Goal: Entertainment & Leisure: Consume media (video, audio)

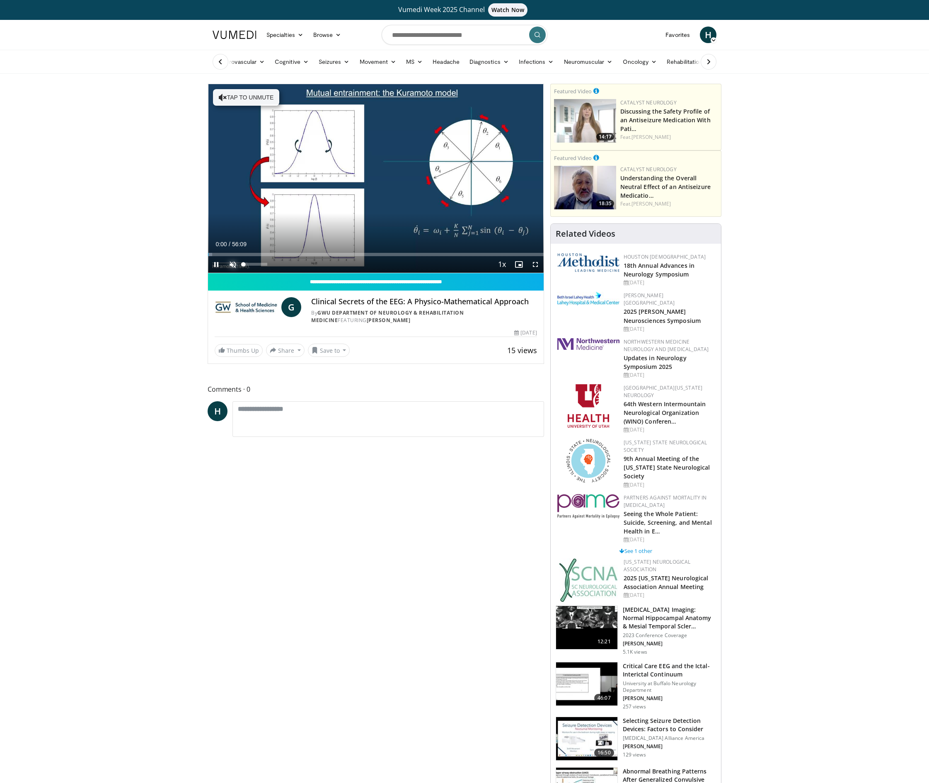
click at [236, 266] on span "Video Player" at bounding box center [233, 264] width 17 height 17
click at [257, 266] on div "54%" at bounding box center [255, 264] width 24 height 3
click at [534, 263] on span "Video Player" at bounding box center [535, 264] width 17 height 17
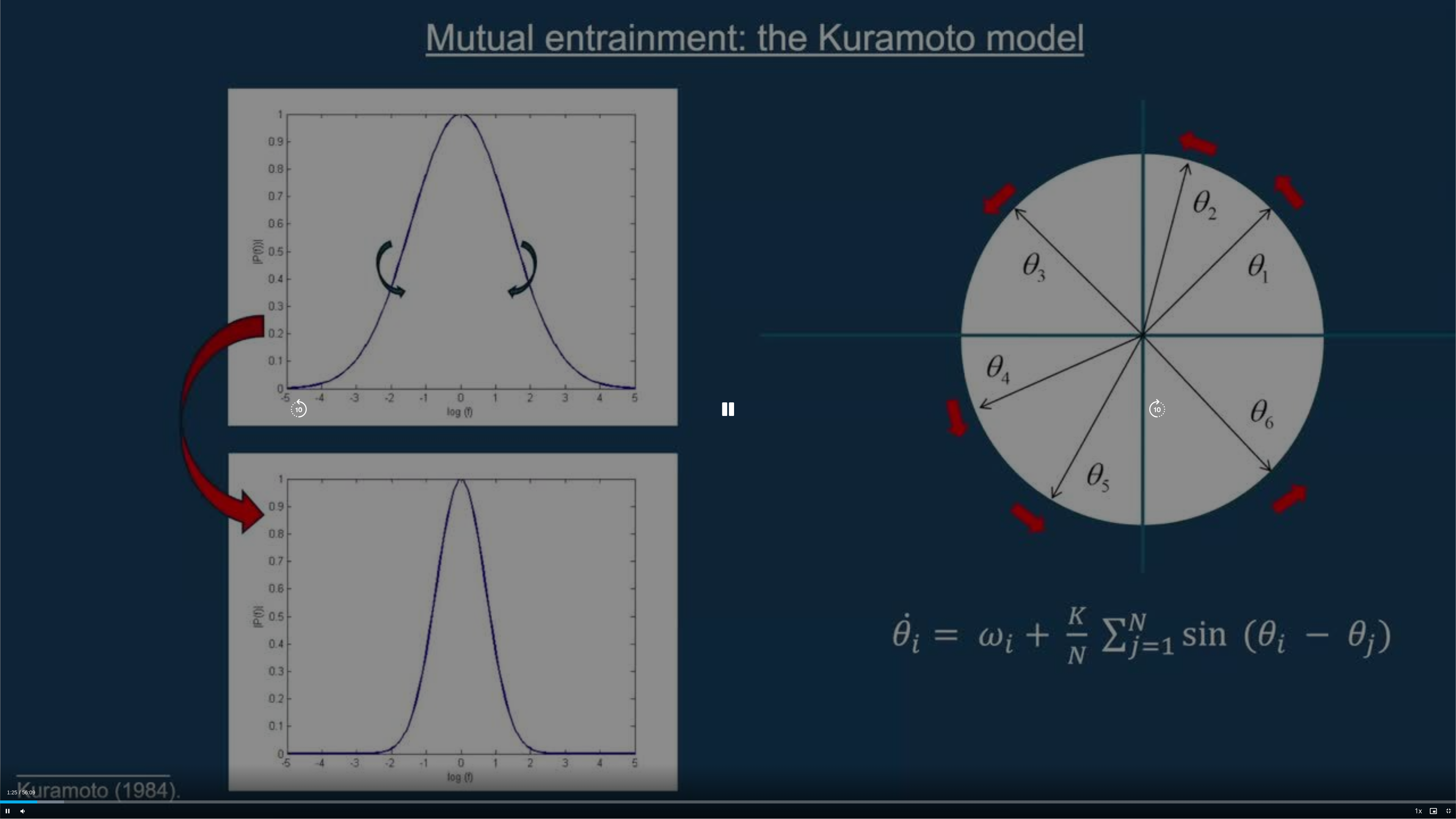
click at [849, 526] on div "10 seconds Tap to unmute" at bounding box center [728, 409] width 1456 height 818
drag, startPoint x: 776, startPoint y: 507, endPoint x: 759, endPoint y: 481, distance: 31.1
click at [776, 507] on div "10 seconds Tap to unmute" at bounding box center [728, 409] width 1456 height 818
click at [721, 411] on icon "Video Player" at bounding box center [728, 409] width 21 height 21
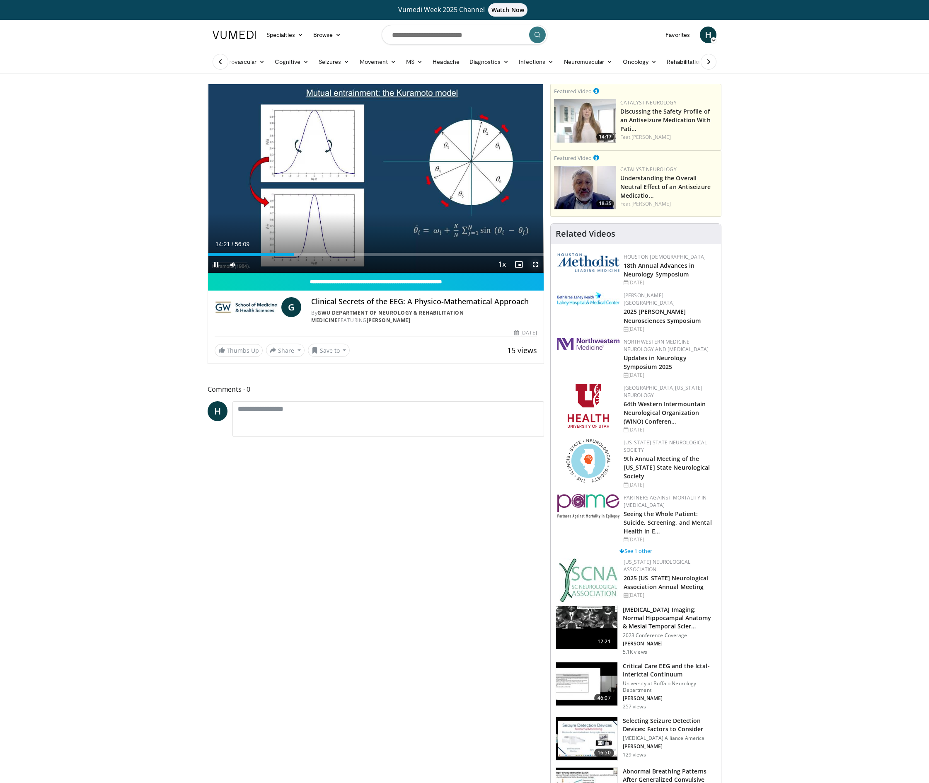
click at [535, 265] on span "Video Player" at bounding box center [535, 264] width 17 height 17
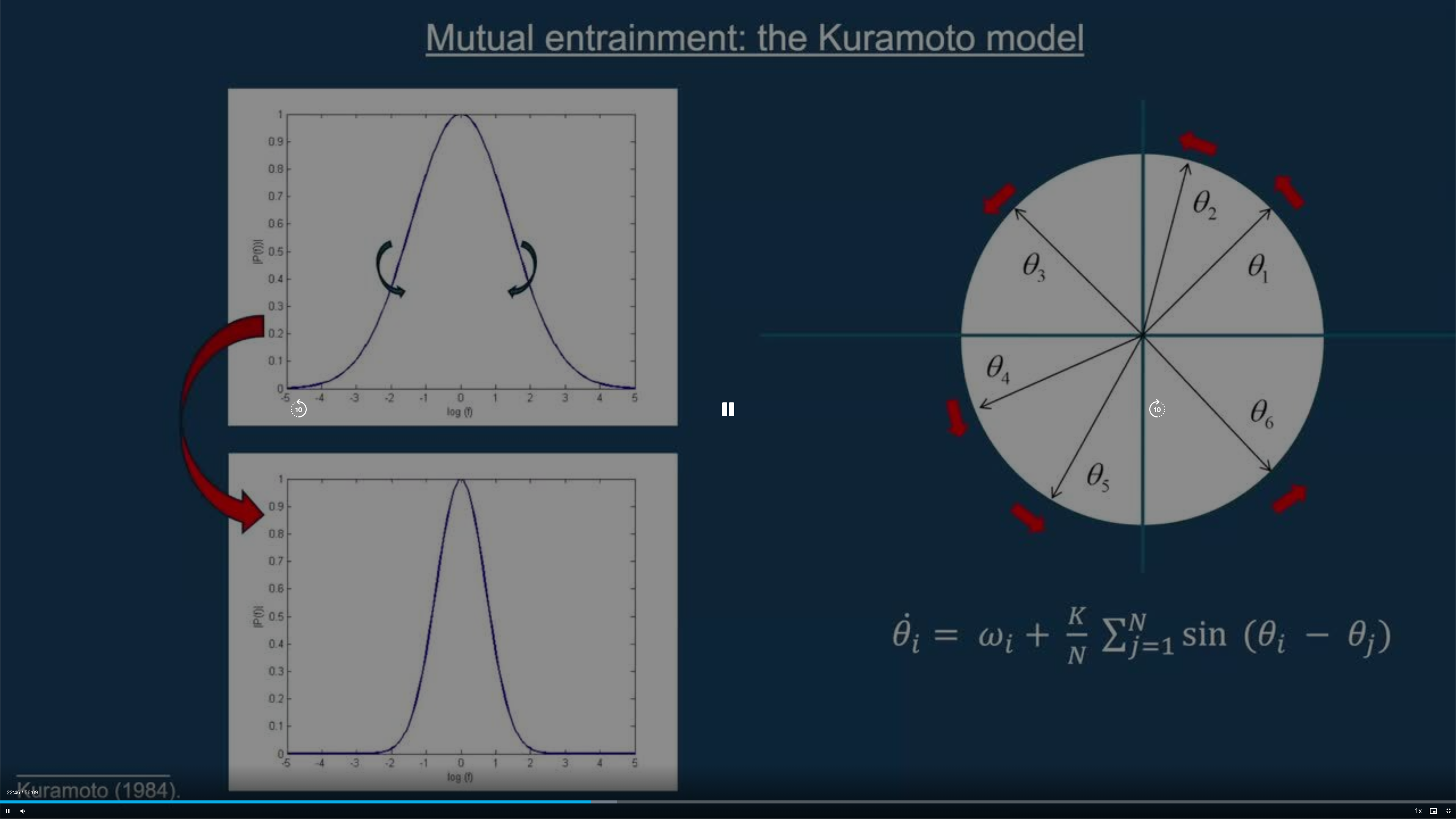
click at [849, 430] on div "10 seconds Tap to unmute" at bounding box center [728, 409] width 1456 height 818
